Goal: Participate in discussion: Engage in conversation with other users on a specific topic

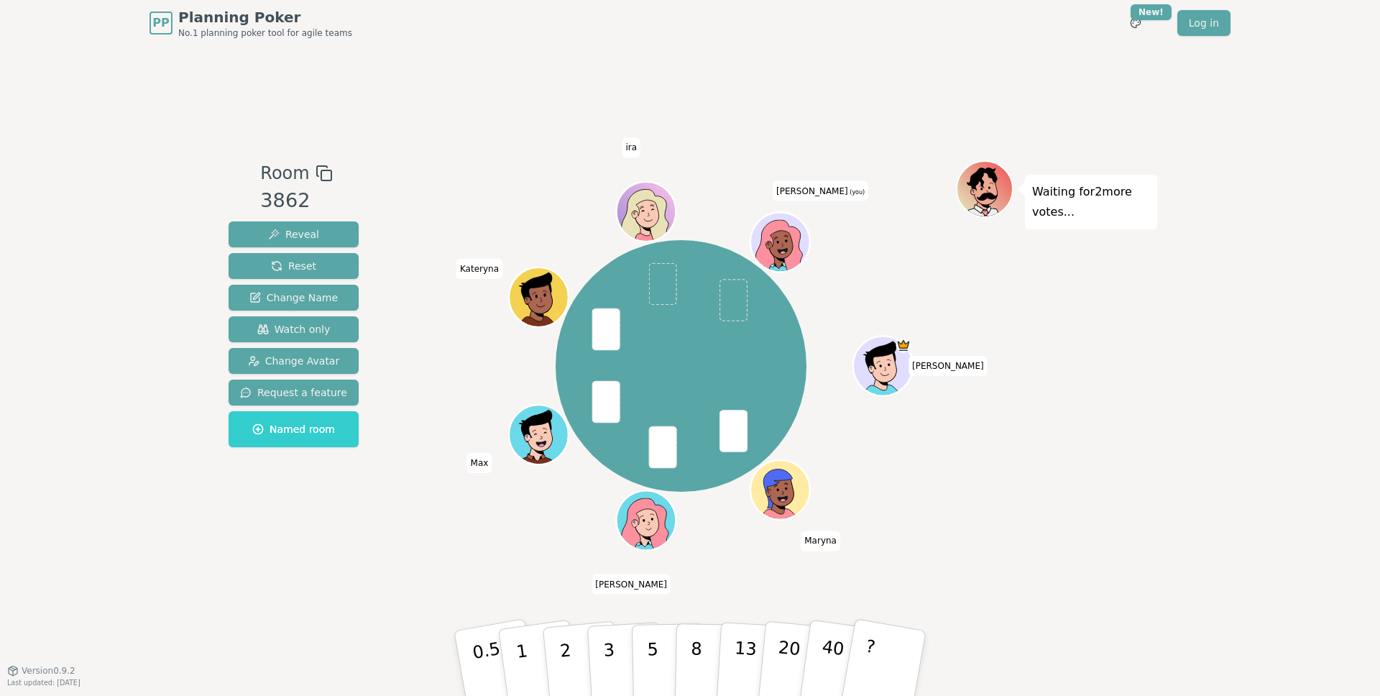
click at [387, 627] on div "Room 3862 Reveal Reset Change Name Watch only Change Avatar Request a feature N…" at bounding box center [690, 358] width 934 height 624
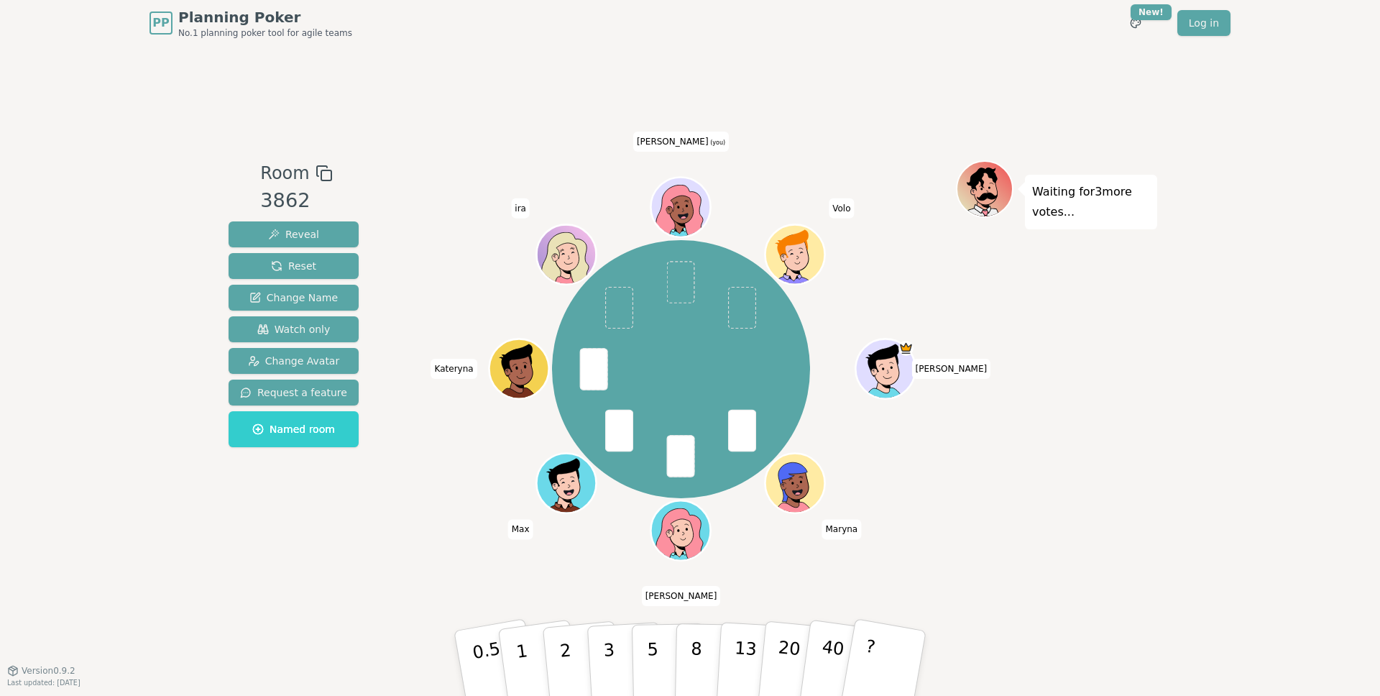
click at [434, 573] on div "Room 3862 Reveal Reset Change Name Watch only Change Avatar Request a feature N…" at bounding box center [690, 358] width 934 height 624
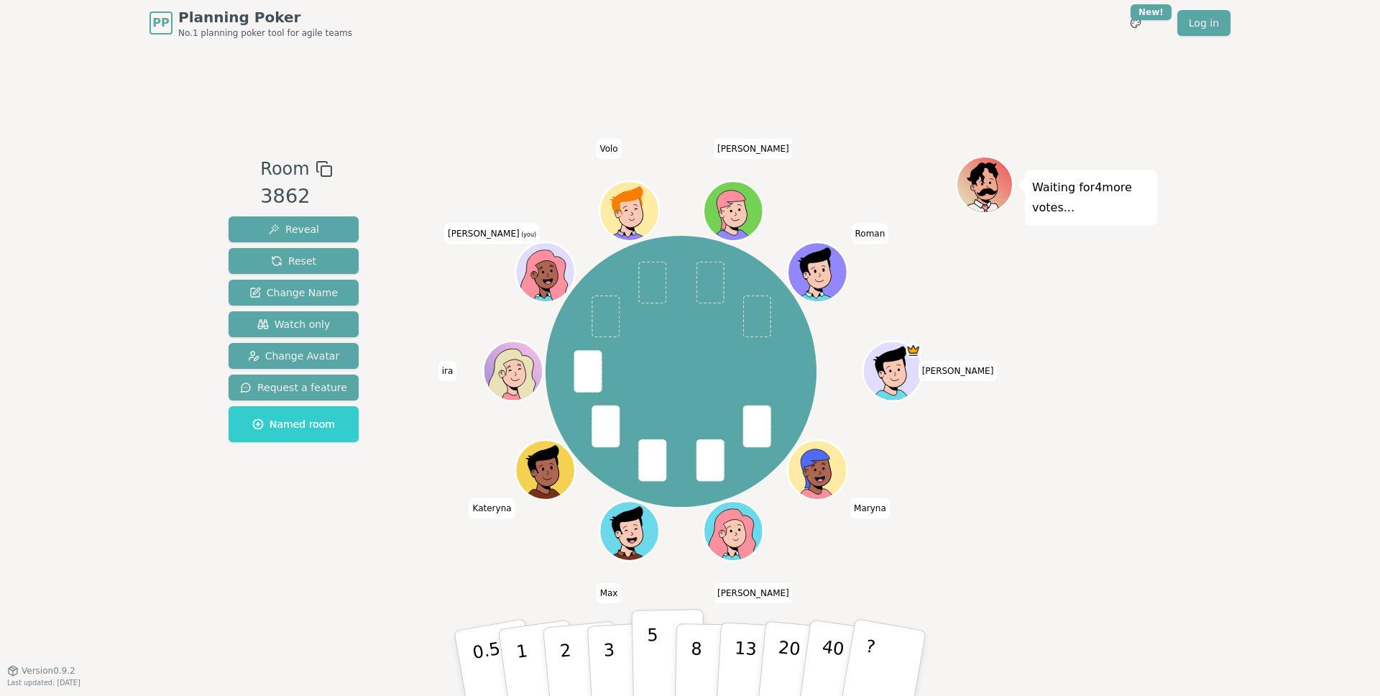
click at [653, 659] on p "5" at bounding box center [653, 664] width 12 height 78
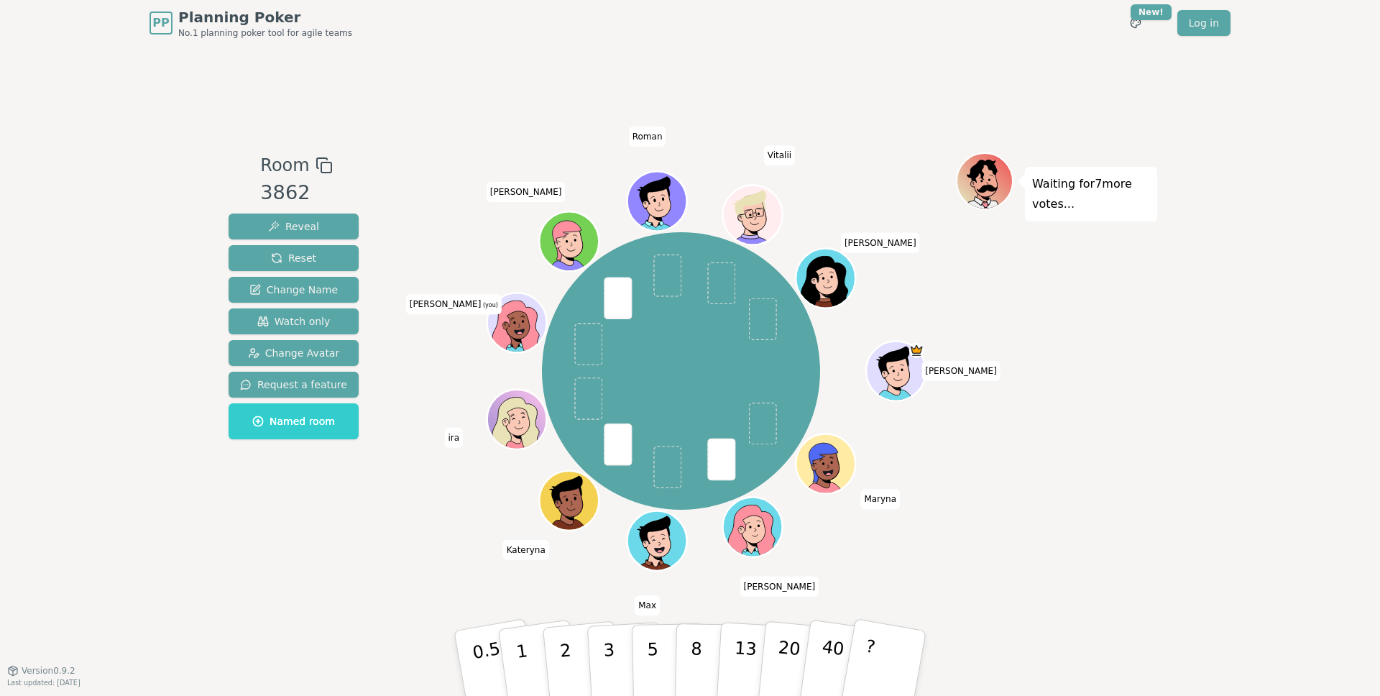
click at [295, 603] on div "Room 3862 Reveal Reset Change Name Watch only Change Avatar Request a feature N…" at bounding box center [690, 358] width 934 height 624
click at [617, 662] on button "3" at bounding box center [626, 663] width 78 height 112
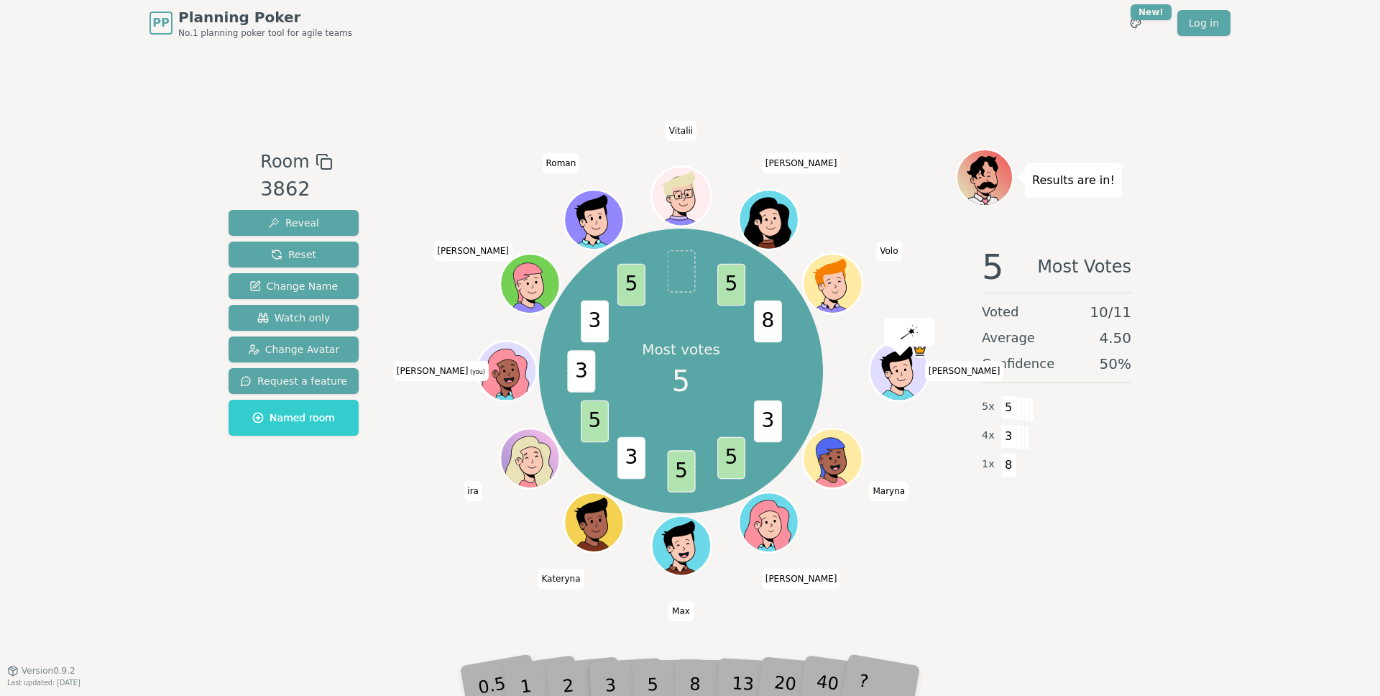
click at [656, 681] on div "5" at bounding box center [668, 663] width 44 height 51
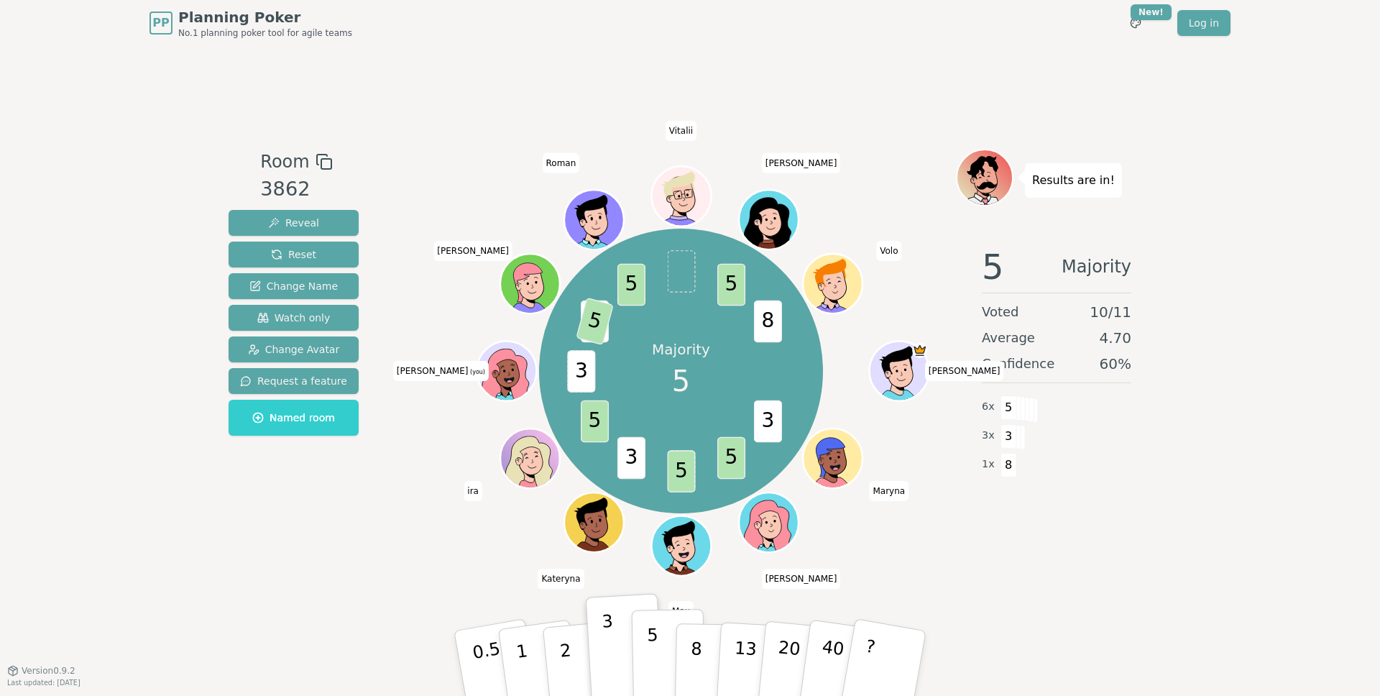
click at [650, 663] on p "5" at bounding box center [653, 664] width 12 height 78
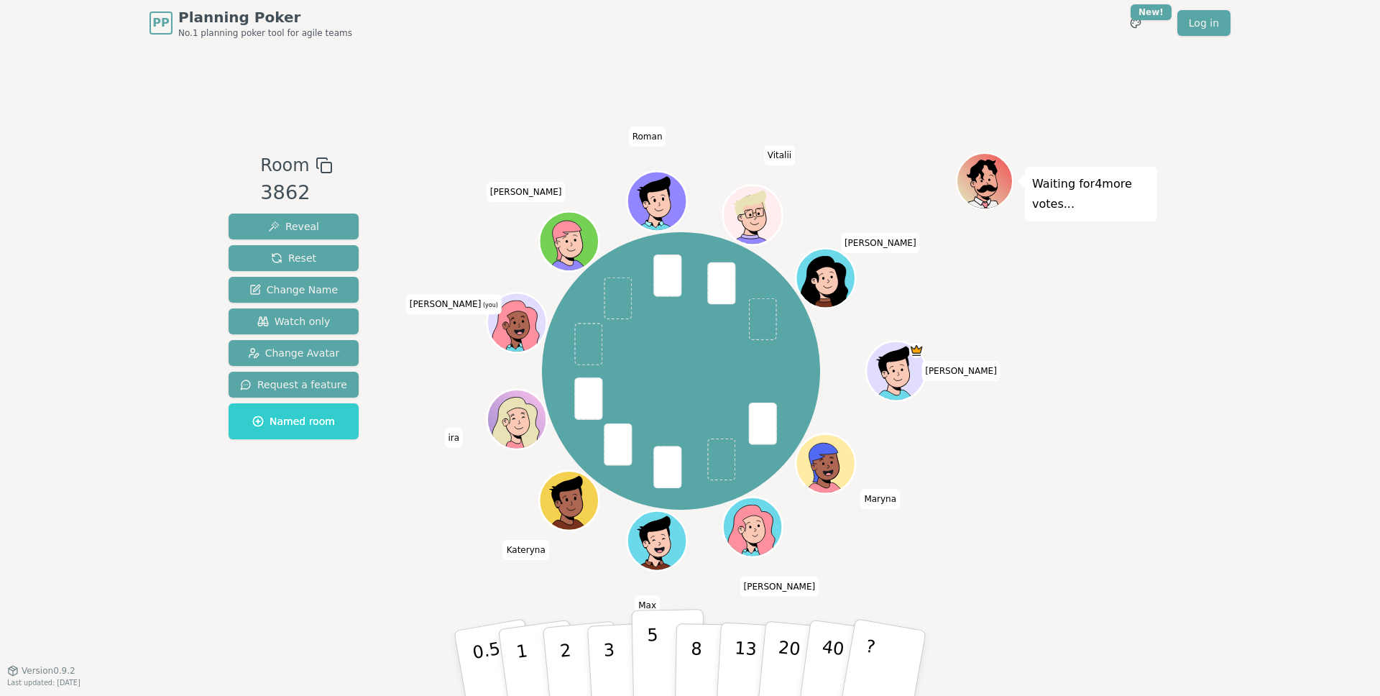
click at [653, 661] on p "5" at bounding box center [653, 664] width 12 height 78
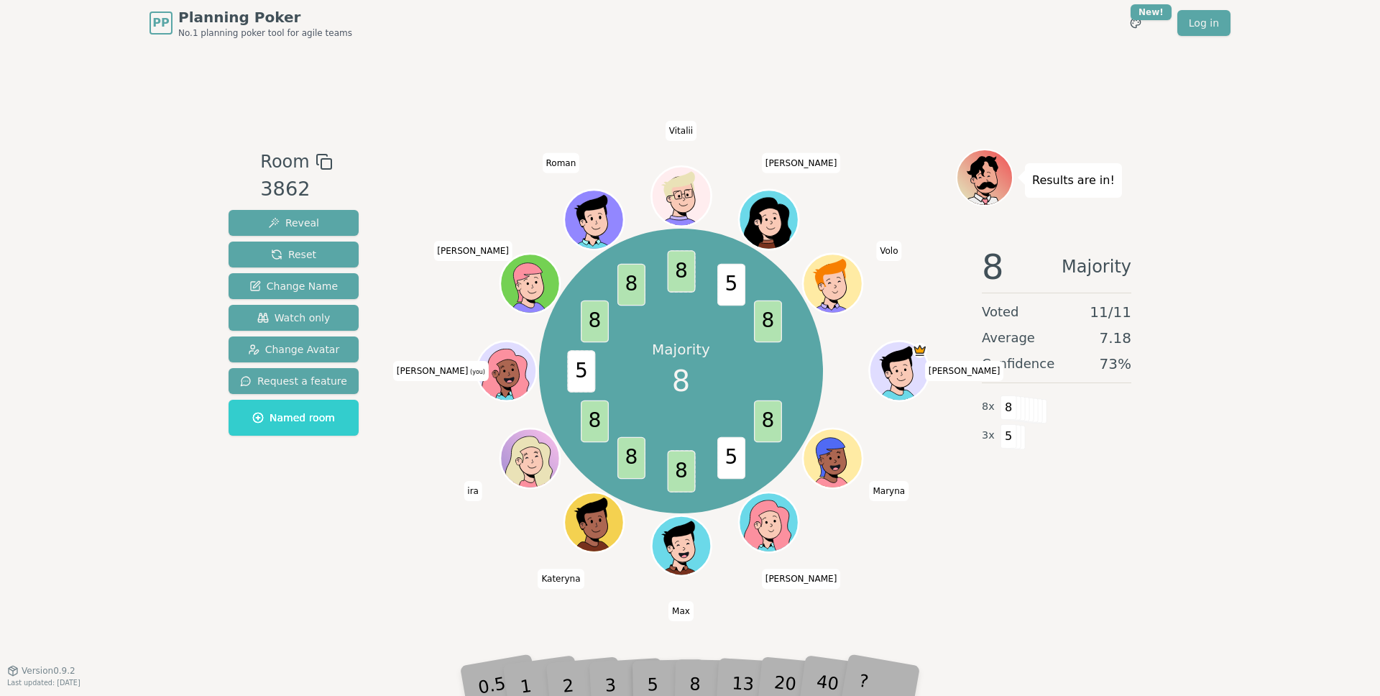
click at [1006, 641] on div "Room 3862 Reveal Reset Change Name Watch only Change Avatar Request a feature N…" at bounding box center [690, 358] width 934 height 624
click at [695, 679] on div "8" at bounding box center [711, 663] width 44 height 51
click at [691, 679] on div "8" at bounding box center [711, 663] width 44 height 51
click at [696, 689] on div "PP Planning Poker No.1 planning poker tool for agile teams Toggle theme New! Lo…" at bounding box center [690, 348] width 1380 height 696
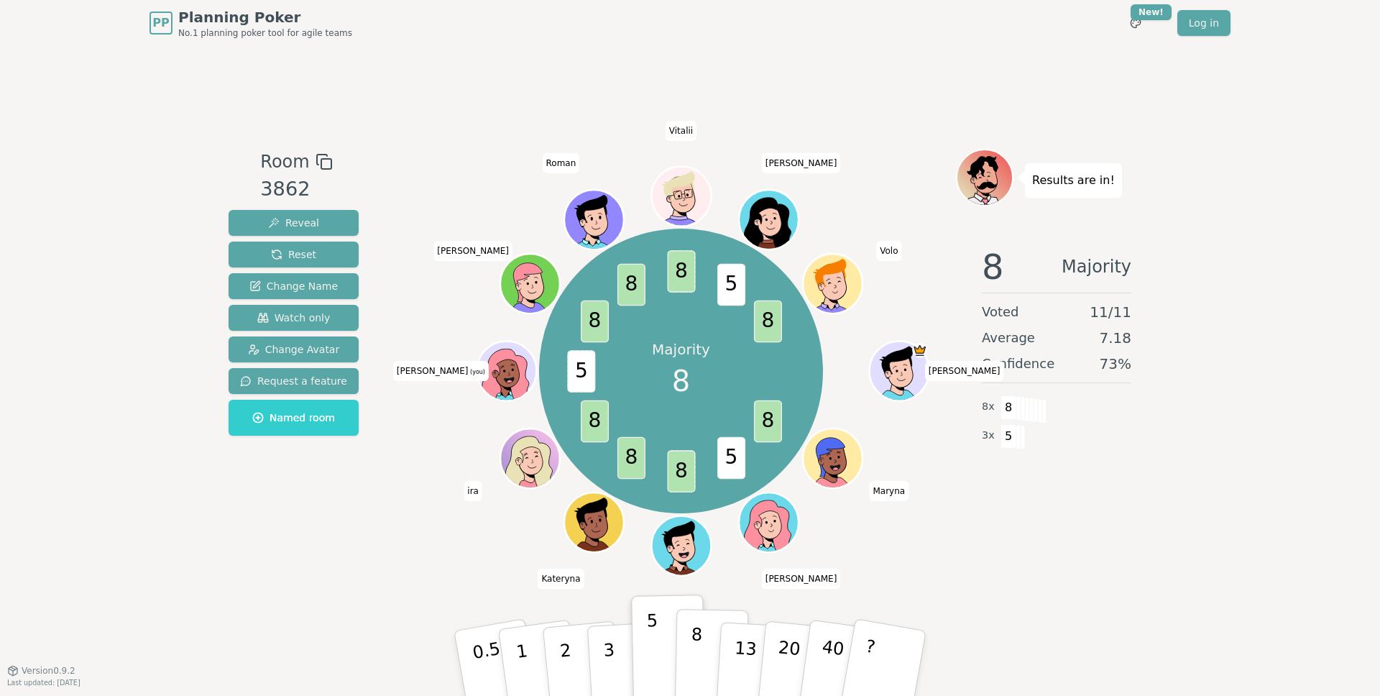
click at [696, 660] on p "8" at bounding box center [696, 663] width 12 height 78
